Goal: Information Seeking & Learning: Check status

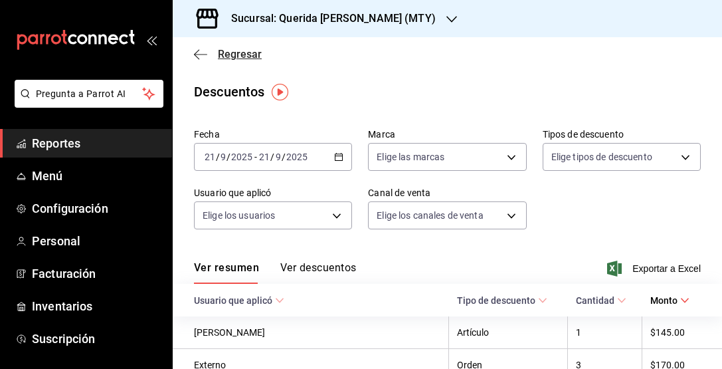
click at [197, 55] on icon "button" at bounding box center [200, 55] width 13 height 12
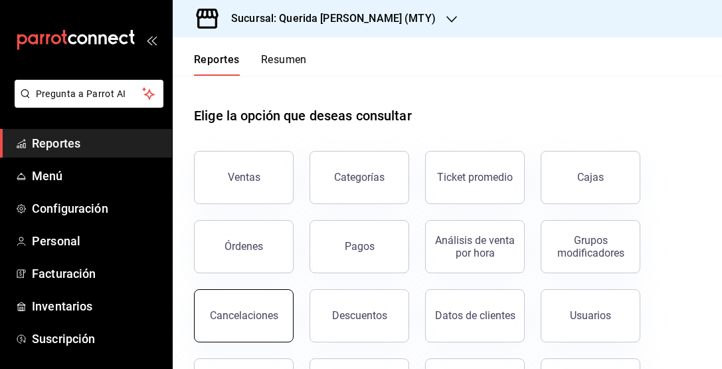
click at [270, 304] on button "Cancelaciones" at bounding box center [244, 315] width 100 height 53
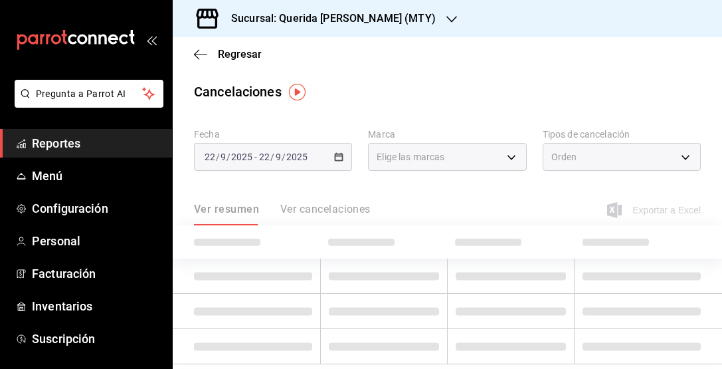
type input "[object Object]"
click at [320, 155] on div "[DATE] [DATE] - [DATE] [DATE]" at bounding box center [273, 157] width 158 height 28
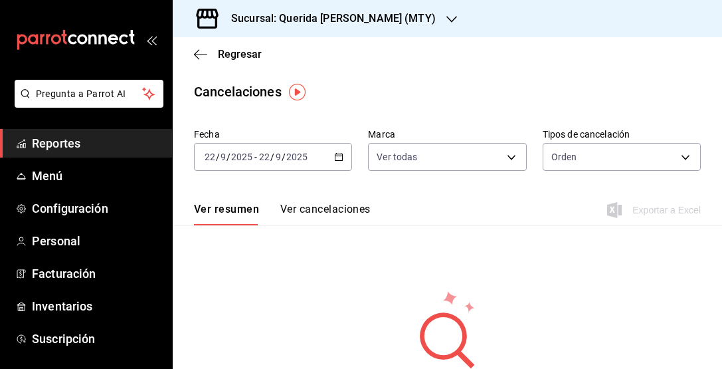
click at [336, 155] on icon "button" at bounding box center [338, 156] width 9 height 9
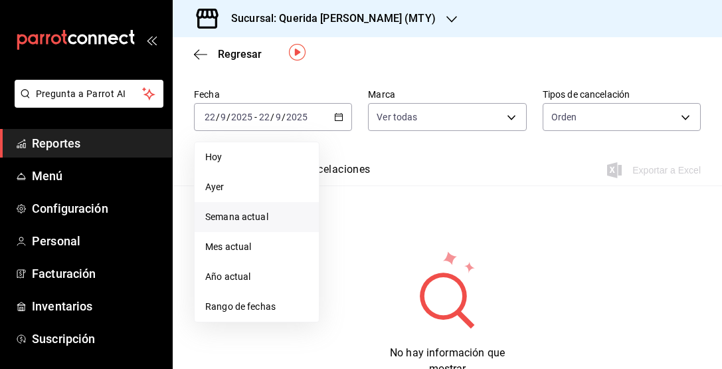
scroll to position [55, 0]
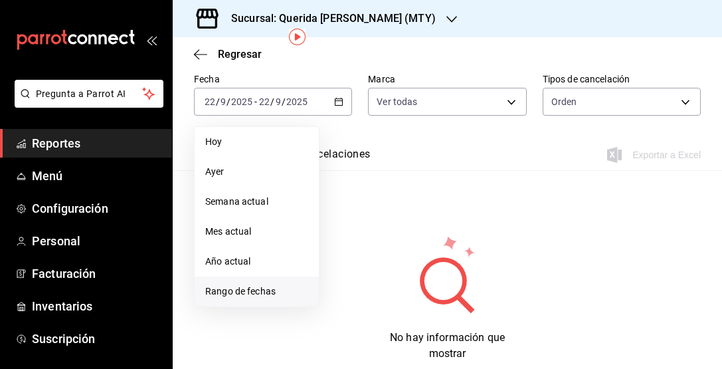
click at [247, 290] on span "Rango de fechas" at bounding box center [256, 291] width 103 height 14
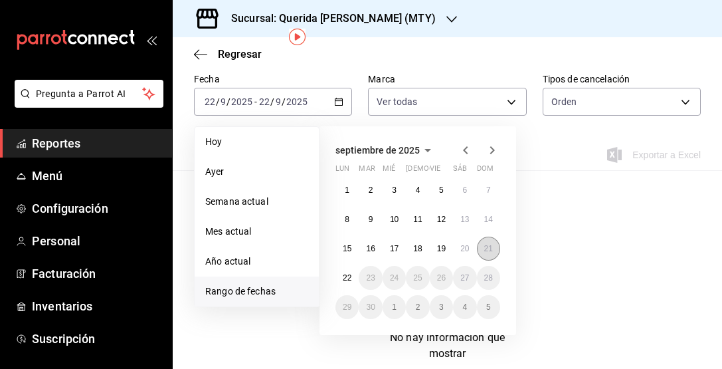
click at [483, 239] on button "21" at bounding box center [488, 249] width 23 height 24
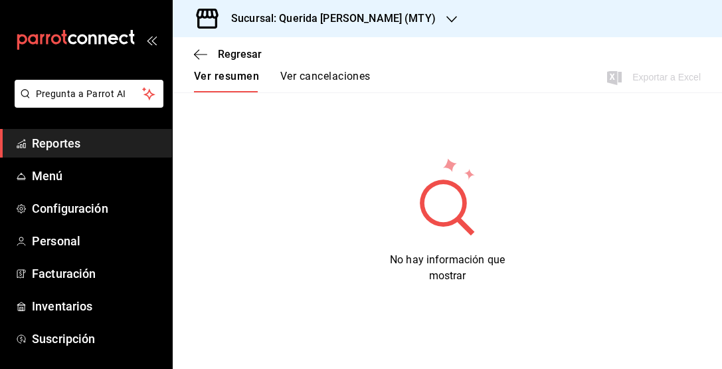
scroll to position [133, 0]
click at [326, 67] on div "Regresar" at bounding box center [447, 54] width 549 height 34
click at [326, 70] on div "Regresar" at bounding box center [447, 54] width 549 height 34
click at [326, 72] on button "Ver cancelaciones" at bounding box center [325, 81] width 90 height 23
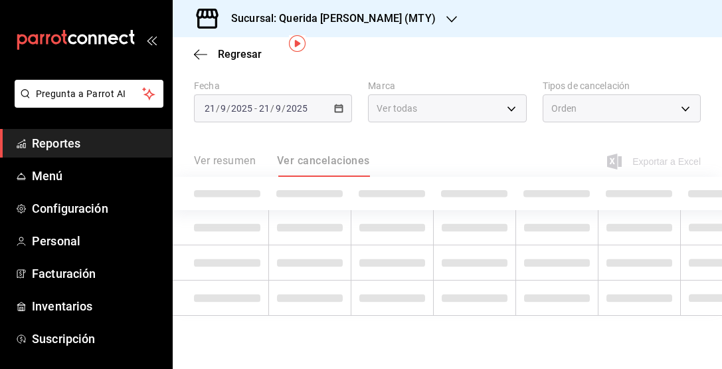
scroll to position [49, 0]
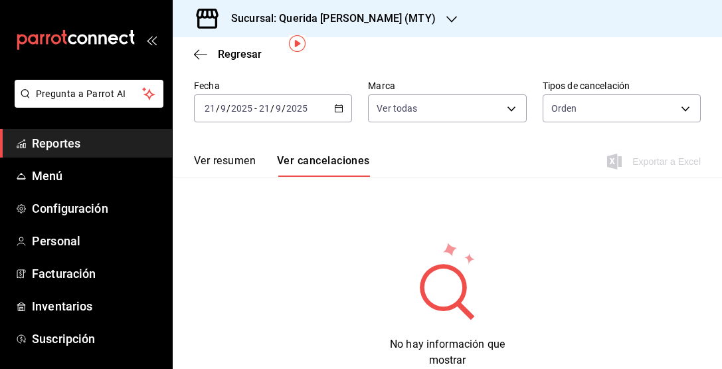
click at [94, 148] on span "Reportes" at bounding box center [97, 143] width 130 height 18
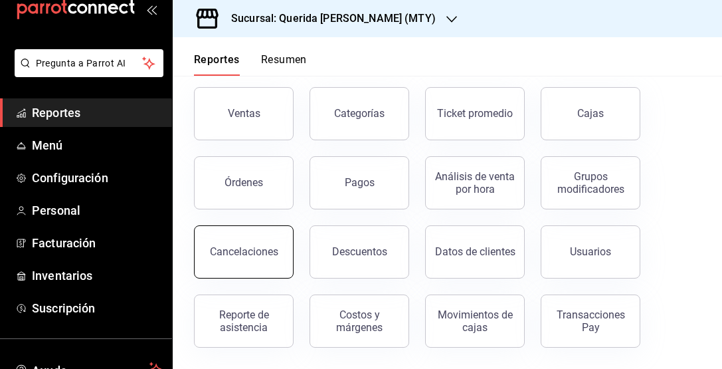
scroll to position [64, 0]
click at [249, 245] on button "Cancelaciones" at bounding box center [244, 251] width 100 height 53
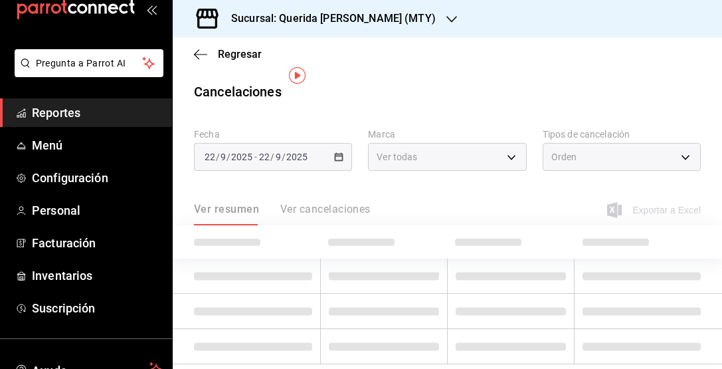
scroll to position [17, 0]
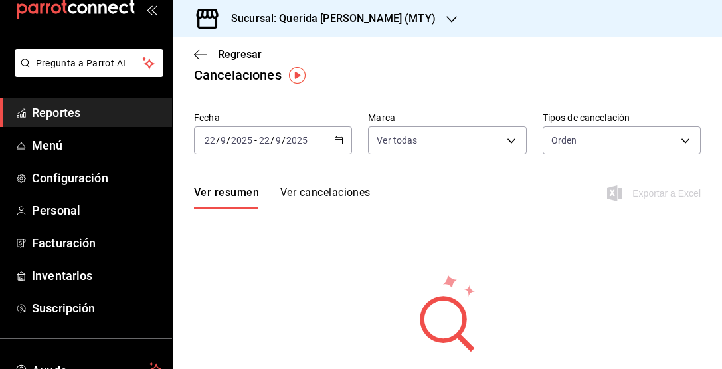
click at [336, 140] on icon "button" at bounding box center [338, 140] width 9 height 9
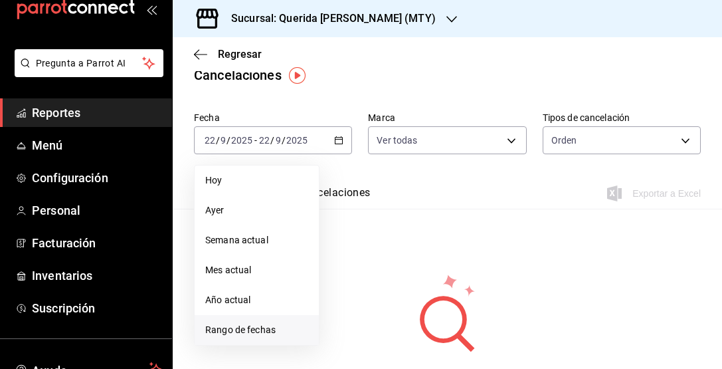
click at [239, 330] on span "Rango de fechas" at bounding box center [256, 330] width 103 height 14
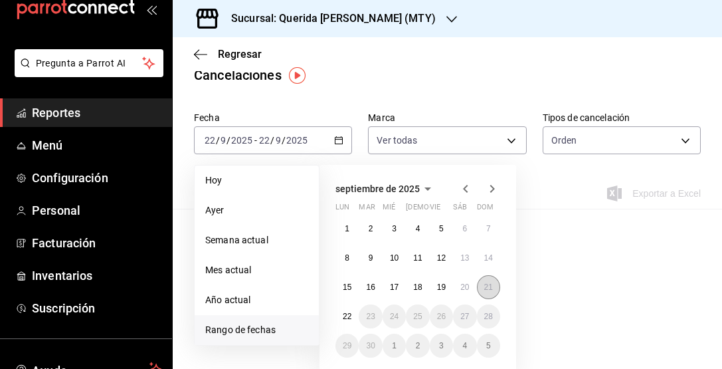
click at [488, 287] on abbr "21" at bounding box center [488, 286] width 9 height 9
click at [488, 288] on abbr "21" at bounding box center [488, 286] width 9 height 9
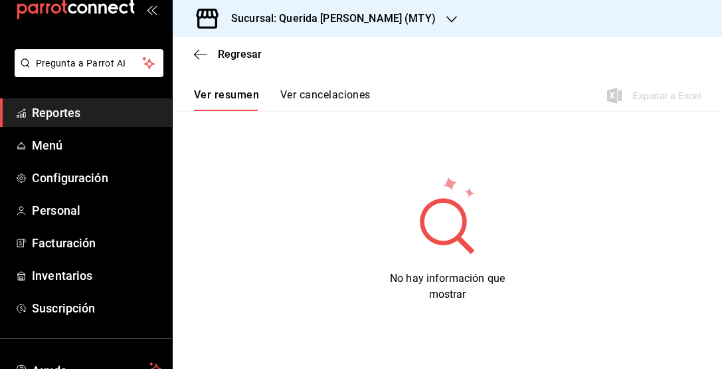
scroll to position [117, 0]
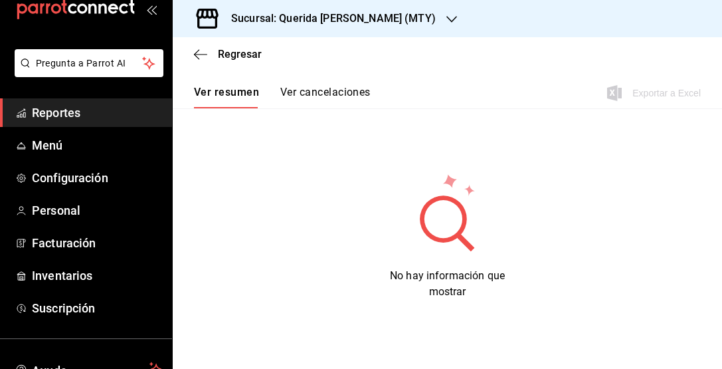
click at [303, 94] on button "Ver cancelaciones" at bounding box center [325, 97] width 90 height 23
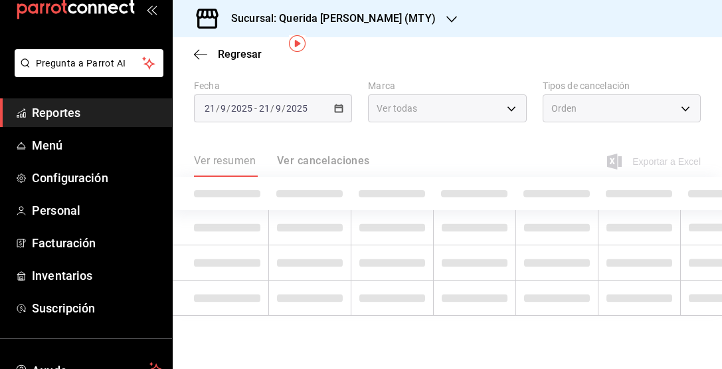
scroll to position [49, 0]
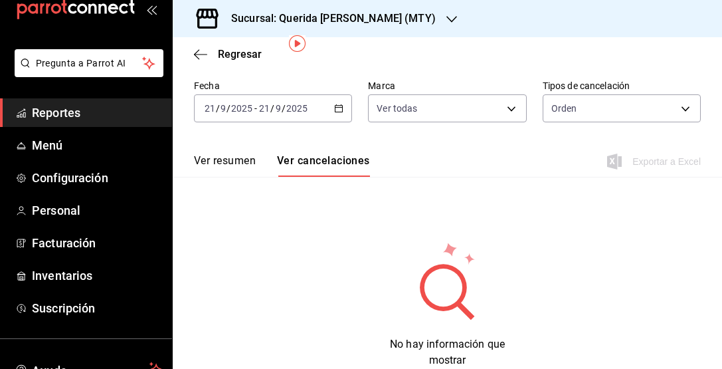
click at [232, 171] on button "Ver resumen" at bounding box center [225, 165] width 62 height 23
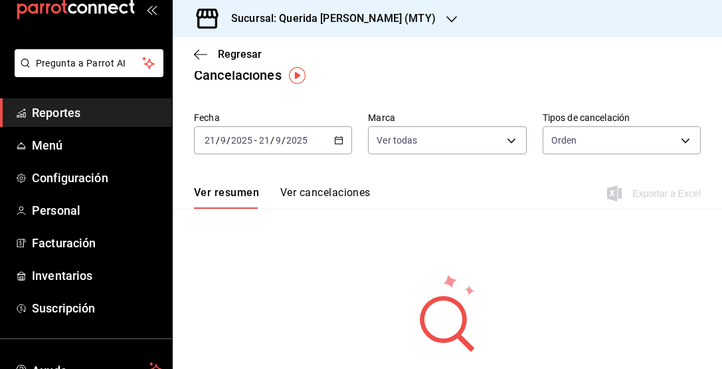
click at [327, 195] on button "Ver cancelaciones" at bounding box center [325, 197] width 90 height 23
click at [621, 139] on body "Pregunta a Parrot AI Reportes Menú Configuración Personal Facturación Inventari…" at bounding box center [361, 184] width 722 height 369
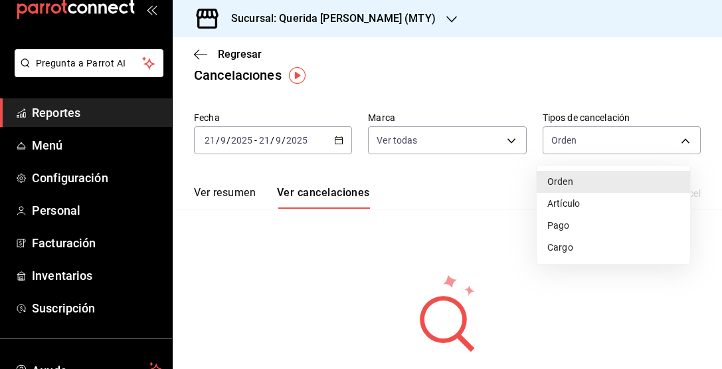
click at [587, 201] on li "Artículo" at bounding box center [613, 204] width 153 height 22
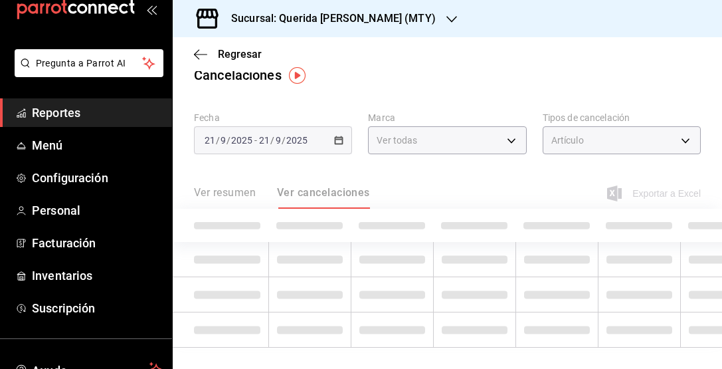
type input "ORDER_ITEM"
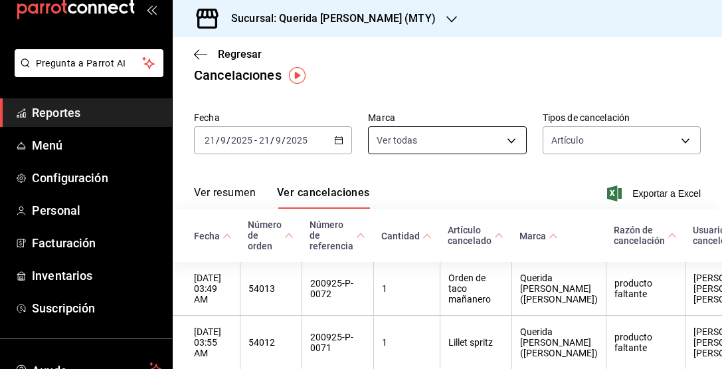
click at [503, 145] on body "Pregunta a Parrot AI Reportes Menú Configuración Personal Facturación Inventari…" at bounding box center [361, 184] width 722 height 369
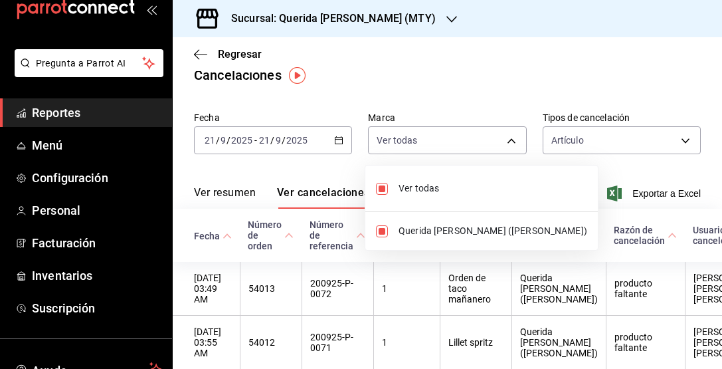
click at [503, 103] on div at bounding box center [361, 184] width 722 height 369
